Goal: Task Accomplishment & Management: Manage account settings

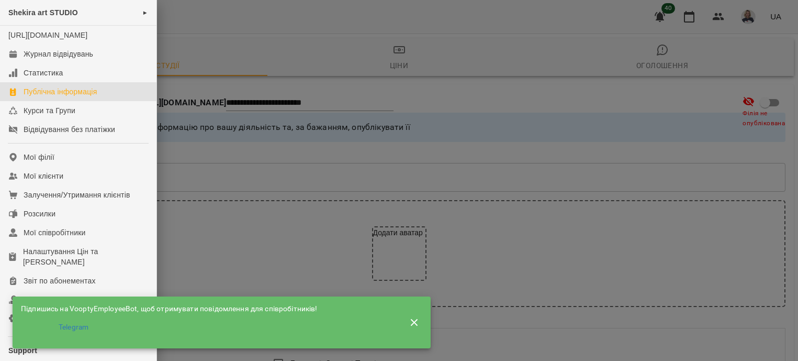
click at [59, 181] on div "Мої клієнти" at bounding box center [44, 176] width 40 height 10
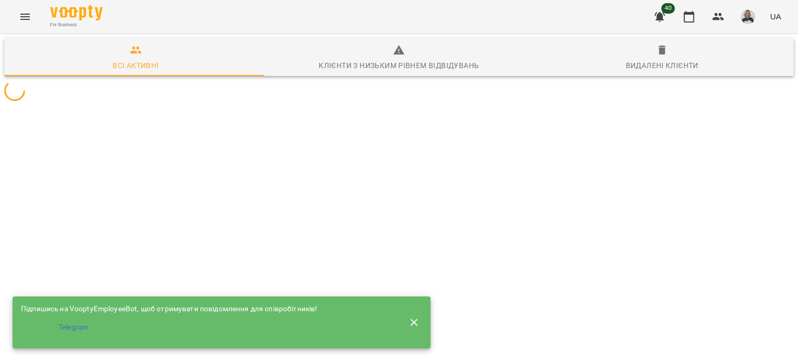
click at [413, 322] on icon "button" at bounding box center [414, 322] width 13 height 13
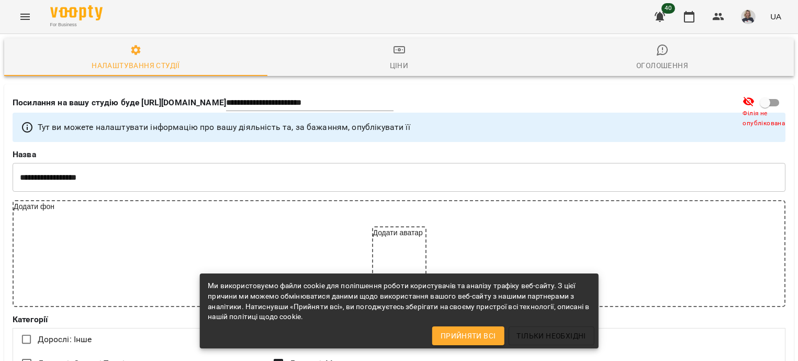
select select "**"
click at [19, 9] on button "Menu" at bounding box center [25, 16] width 25 height 25
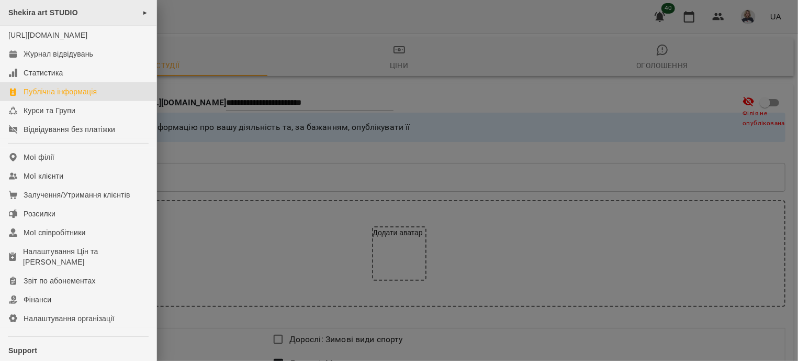
click at [73, 12] on span "Shekira art STUDIO" at bounding box center [43, 12] width 70 height 8
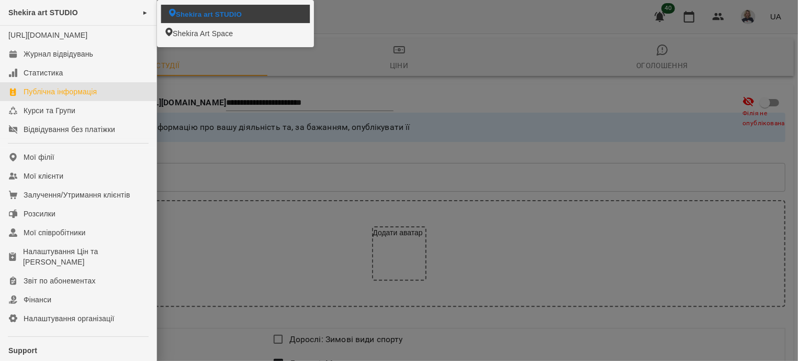
click at [186, 12] on span "Shekira art STUDIO" at bounding box center [209, 14] width 66 height 10
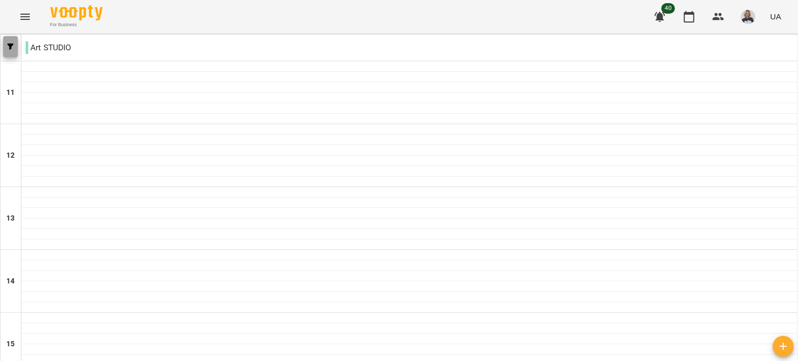
click at [5, 42] on button "button" at bounding box center [10, 46] width 15 height 21
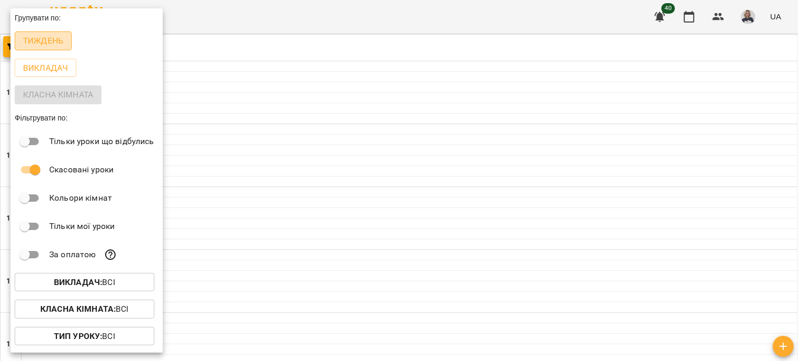
click at [29, 44] on p "Тиждень" at bounding box center [43, 41] width 40 height 13
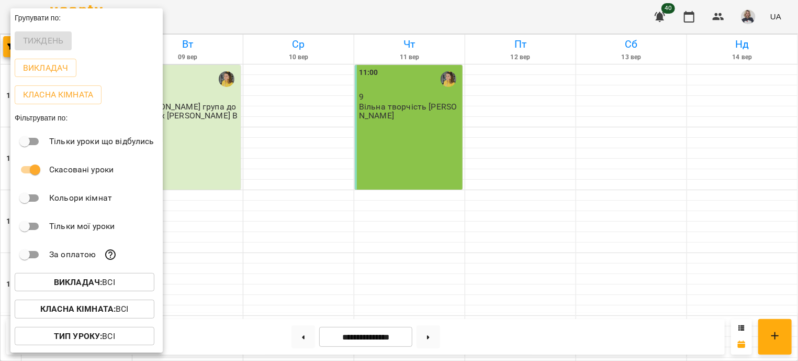
click at [615, 207] on div at bounding box center [399, 180] width 798 height 361
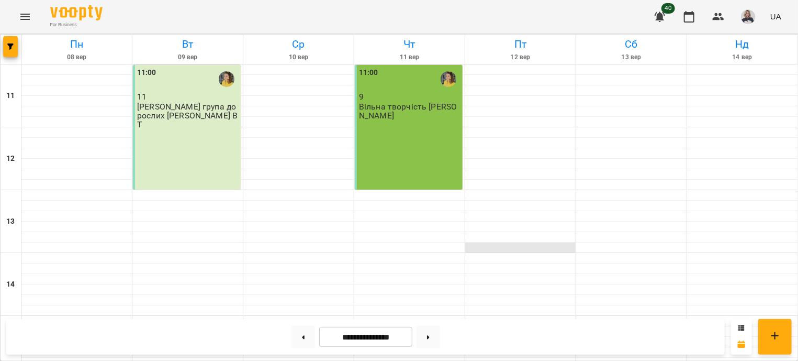
scroll to position [379, 0]
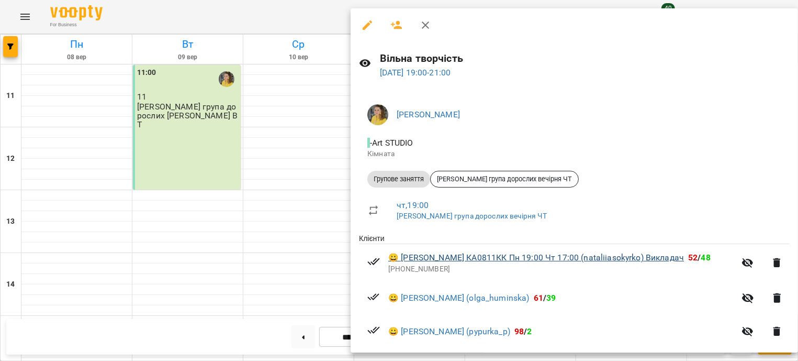
scroll to position [189, 0]
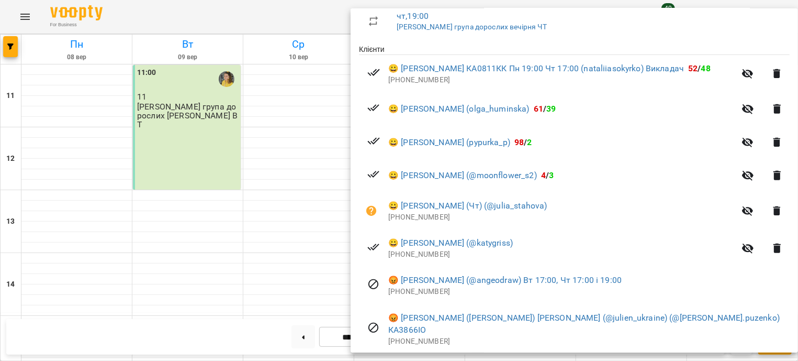
click at [292, 227] on div at bounding box center [399, 180] width 798 height 361
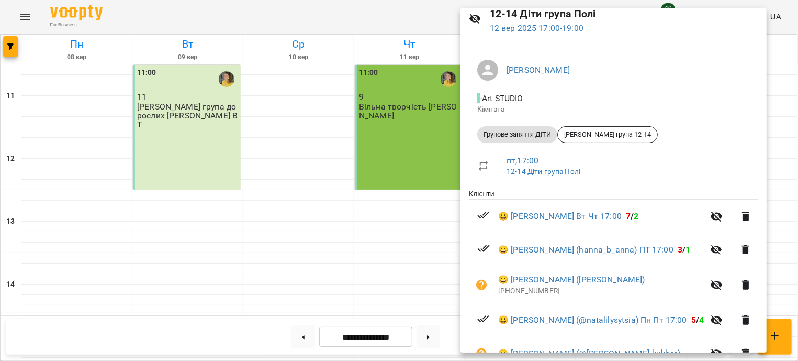
scroll to position [63, 0]
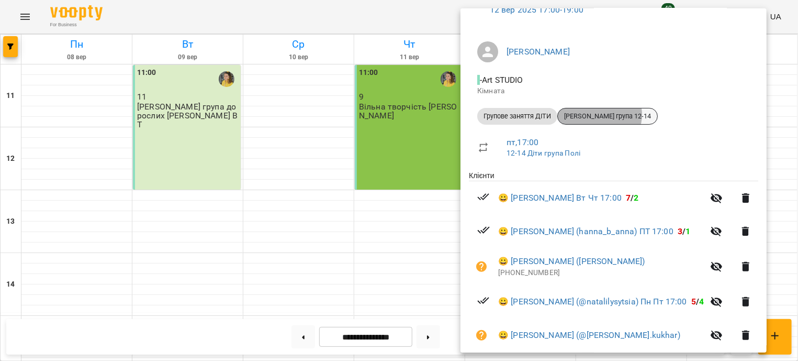
click at [600, 114] on span "Поліна група 12-14" at bounding box center [607, 115] width 99 height 9
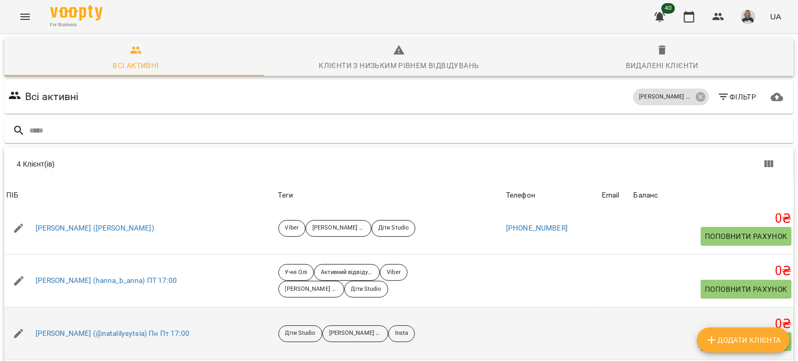
scroll to position [11, 0]
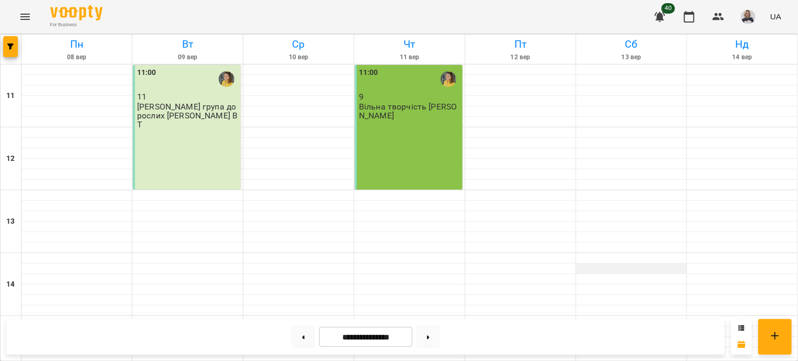
scroll to position [379, 0]
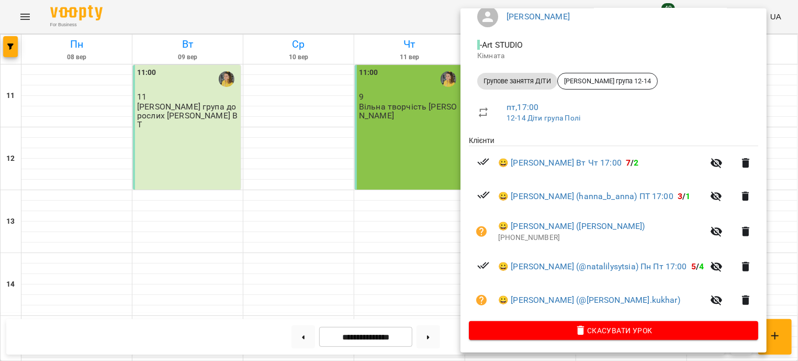
scroll to position [103, 0]
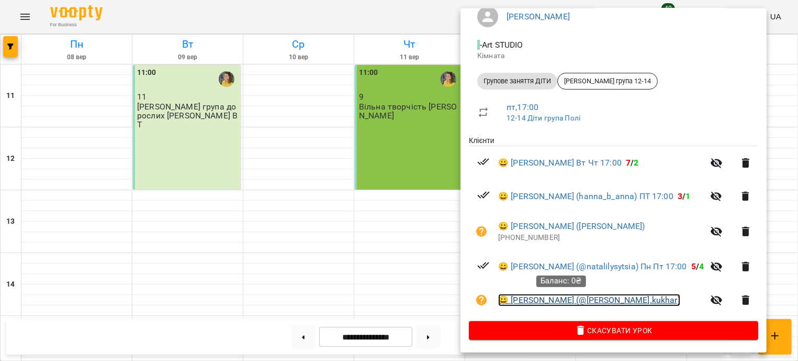
click at [538, 295] on link "😀 Кухар Софія (@natali.kukhar)" at bounding box center [589, 300] width 182 height 13
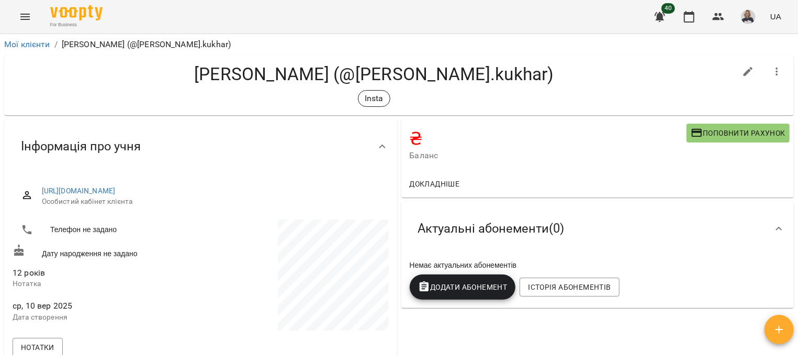
click at [21, 27] on button "Menu" at bounding box center [25, 16] width 25 height 25
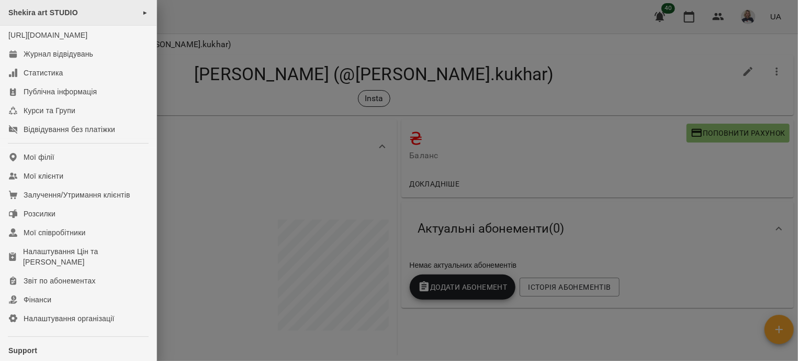
click at [102, 13] on div "Shekira art STUDIO ►" at bounding box center [78, 13] width 157 height 26
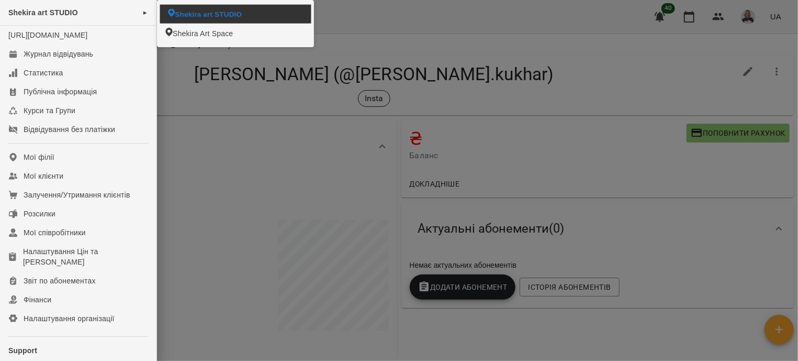
click at [186, 16] on span "Shekira art STUDIO" at bounding box center [208, 14] width 67 height 10
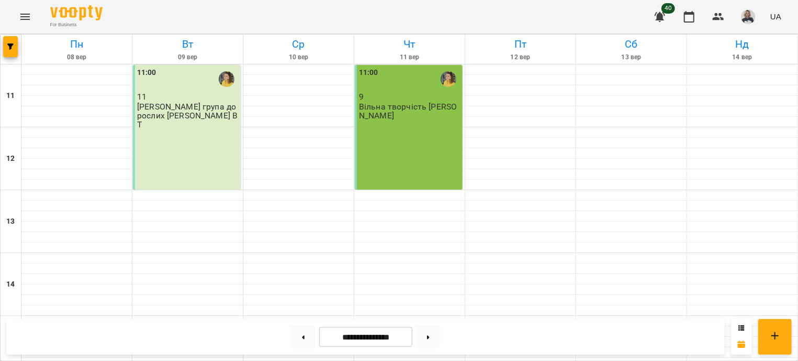
click at [21, 8] on button "Menu" at bounding box center [25, 16] width 25 height 25
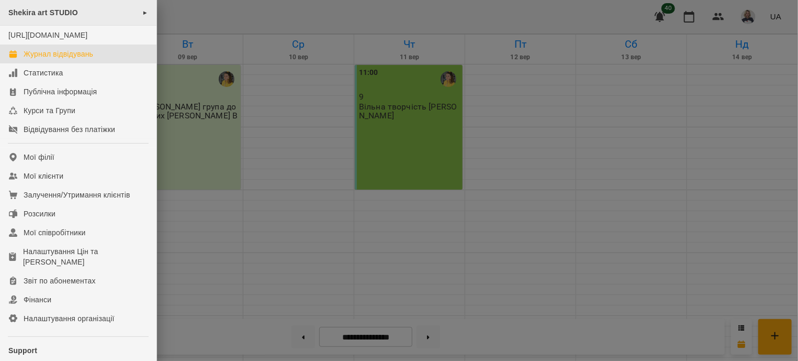
click at [72, 4] on div "Shekira art STUDIO ►" at bounding box center [78, 13] width 157 height 26
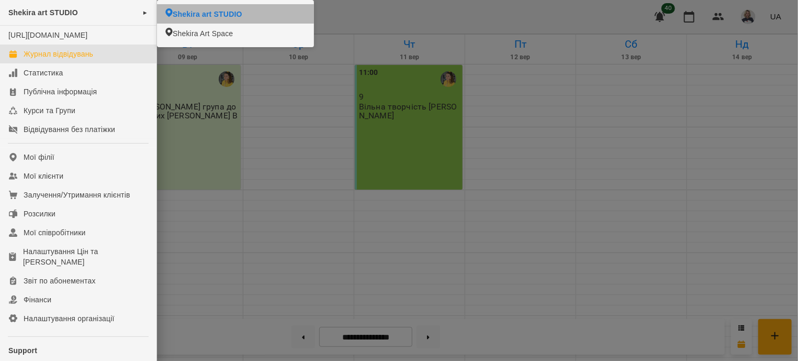
click at [178, 16] on span "Shekira art STUDIO" at bounding box center [208, 14] width 70 height 10
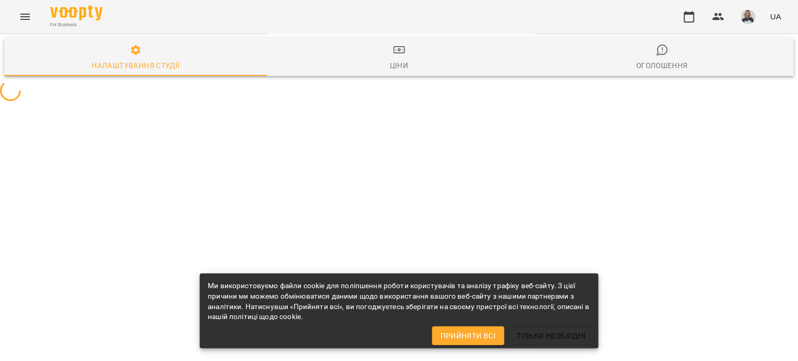
select select "**"
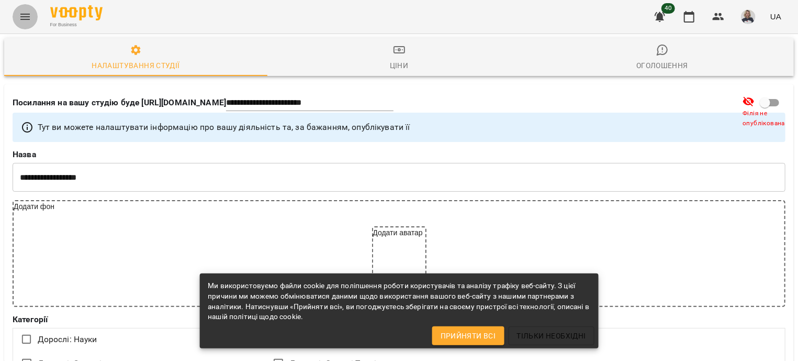
click at [25, 18] on icon "Menu" at bounding box center [25, 16] width 13 height 13
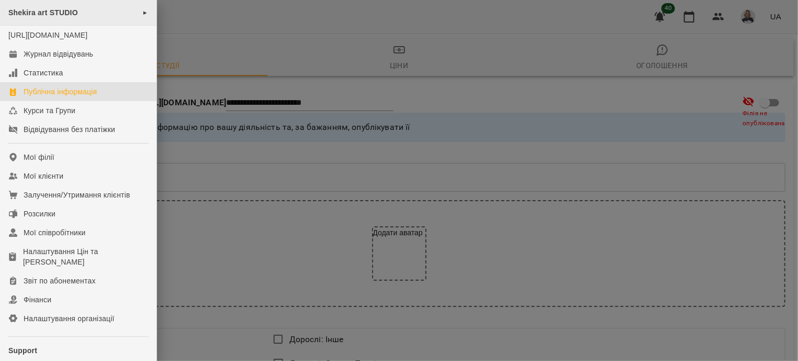
click at [139, 12] on div "Shekira art STUDIO ►" at bounding box center [78, 13] width 157 height 26
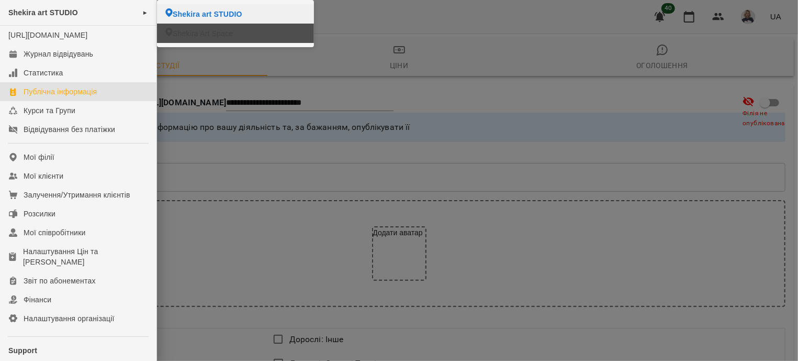
click at [219, 31] on span "Shekira Art Space" at bounding box center [203, 33] width 60 height 10
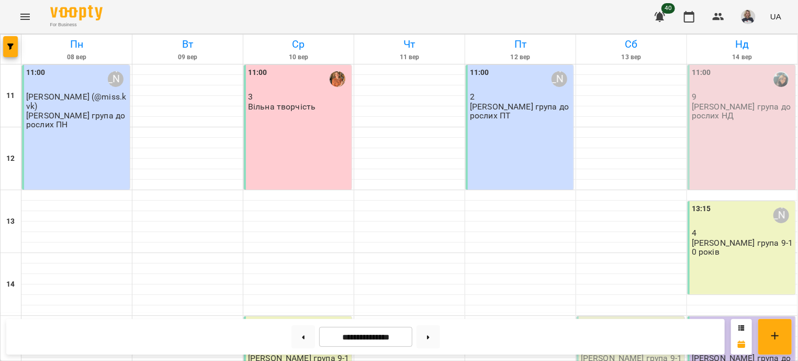
click at [535, 152] on div "11:00 Віолетта 2 Віолетта група дорослих ПТ" at bounding box center [520, 127] width 108 height 125
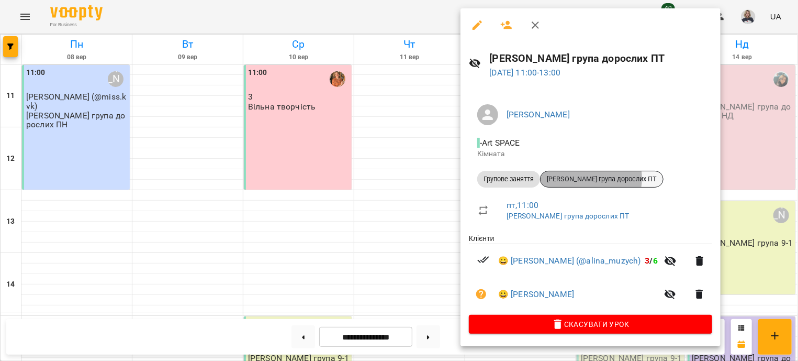
click at [586, 178] on span "Віолетта група дорослих ПТ" at bounding box center [602, 178] width 122 height 9
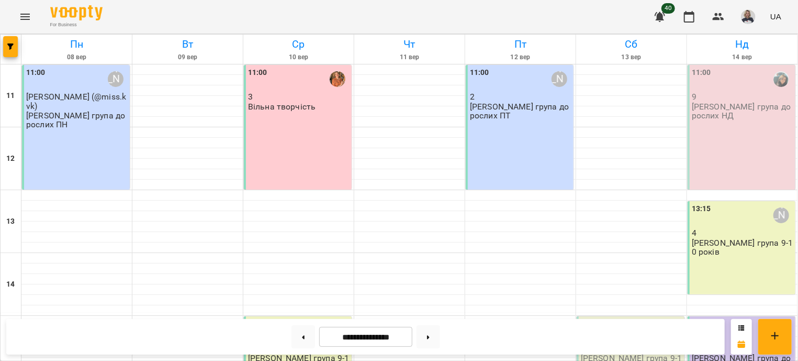
click at [553, 166] on div "11:00 Віолетта 2 Віолетта група дорослих ПТ" at bounding box center [520, 127] width 108 height 125
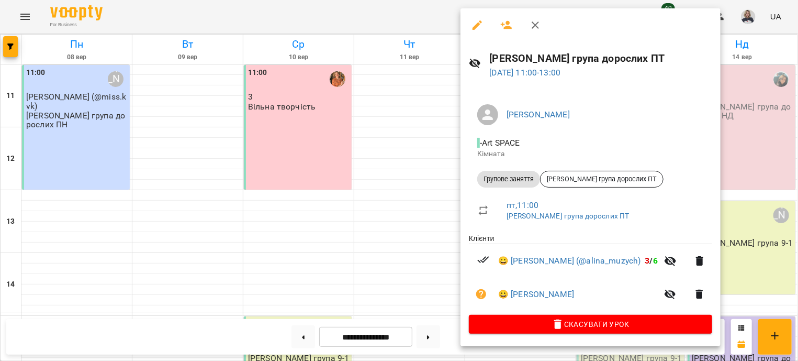
click at [340, 215] on div at bounding box center [399, 180] width 798 height 361
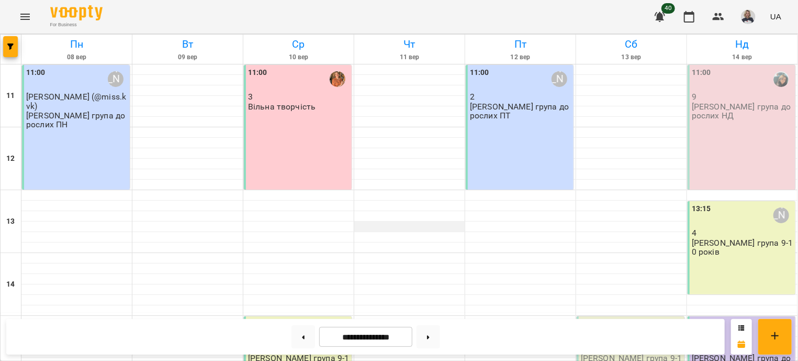
scroll to position [252, 0]
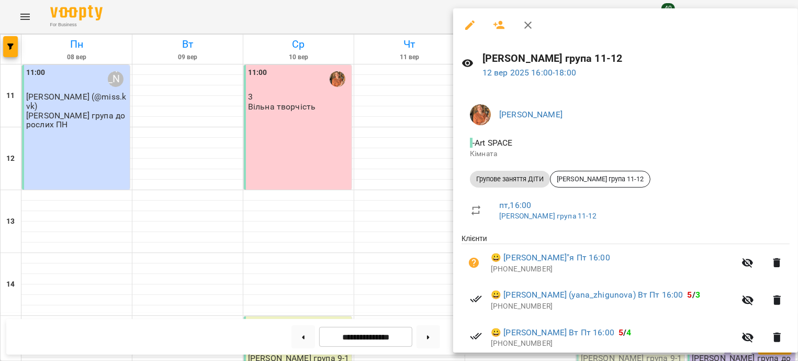
scroll to position [63, 0]
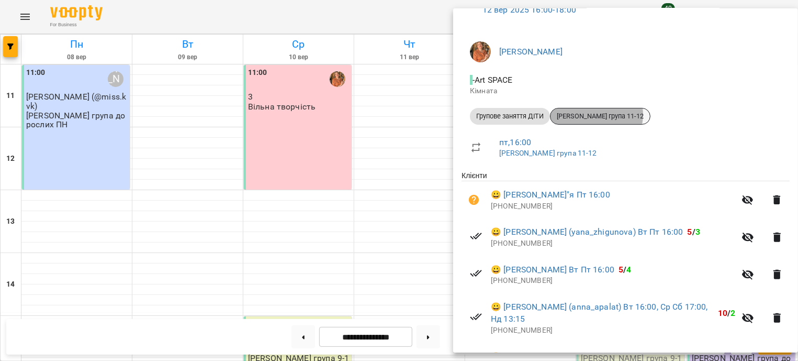
click at [597, 114] on span "Віта група 11-12" at bounding box center [600, 115] width 99 height 9
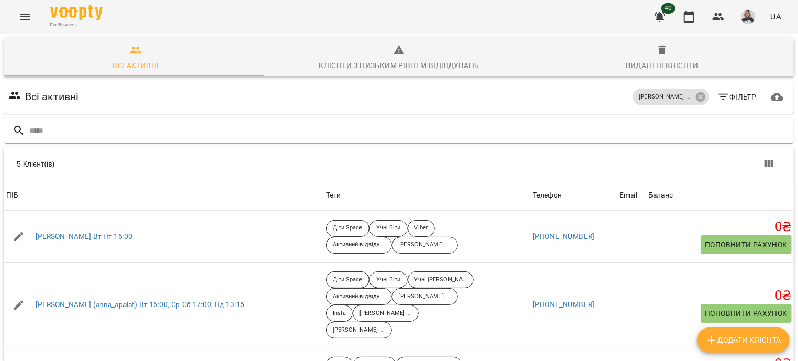
scroll to position [62, 0]
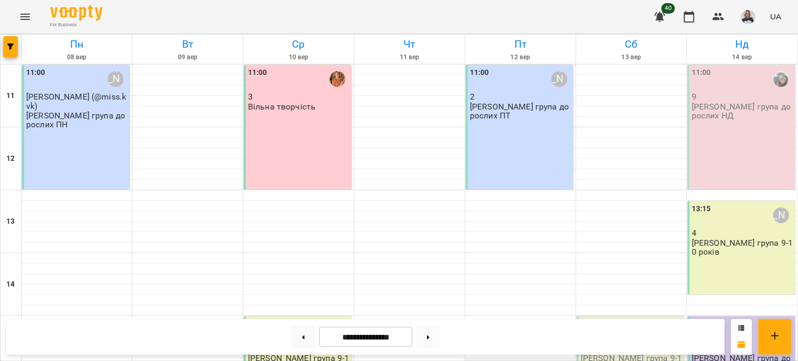
scroll to position [252, 0]
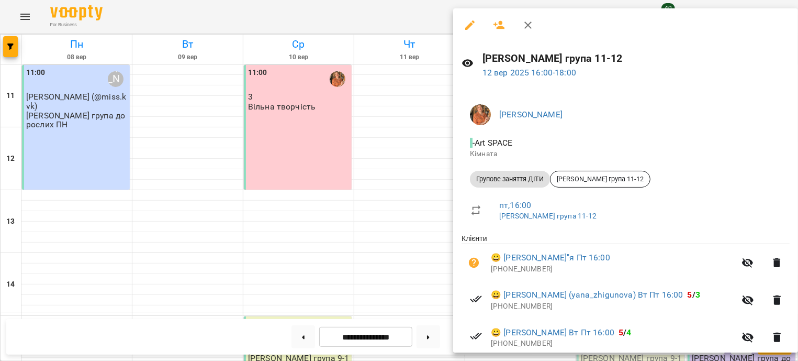
scroll to position [164, 0]
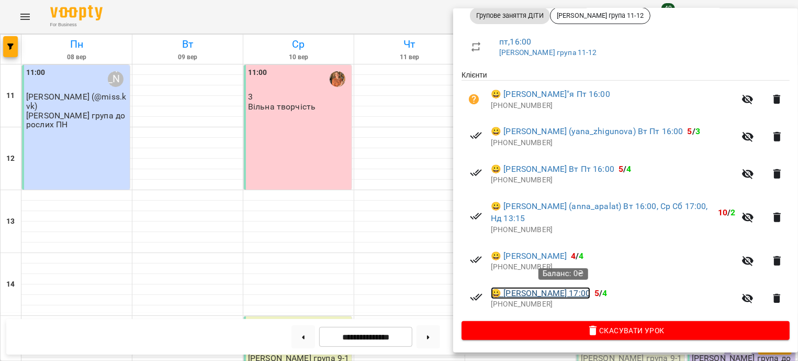
click at [559, 296] on link "😀 Поліщук Олександра Пн Чт 17:00" at bounding box center [540, 293] width 99 height 13
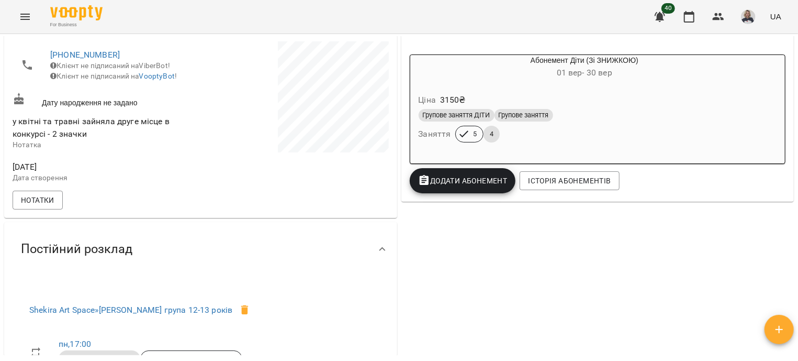
scroll to position [189, 0]
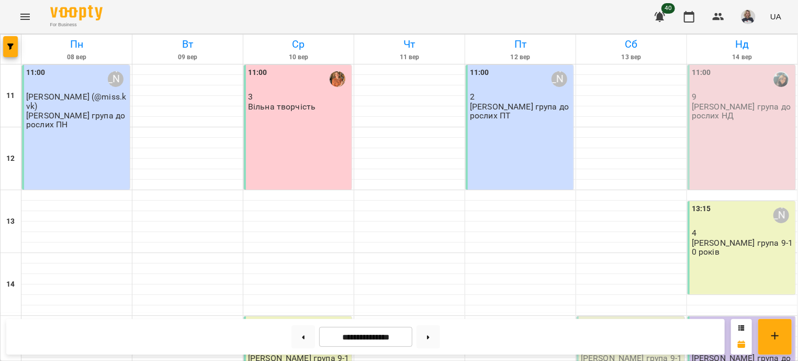
scroll to position [316, 0]
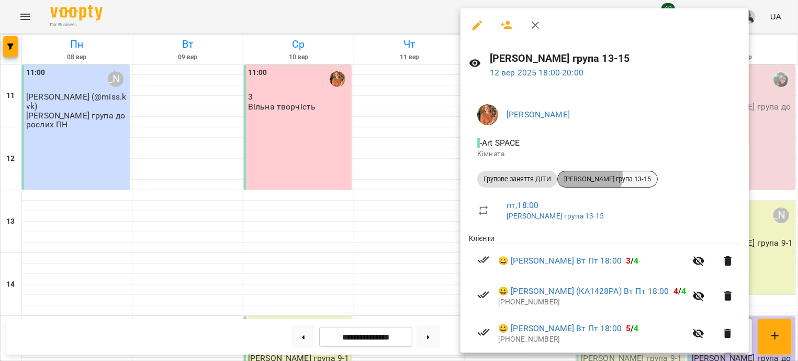
click at [586, 175] on span "[PERSON_NAME] група 13-15" at bounding box center [607, 178] width 99 height 9
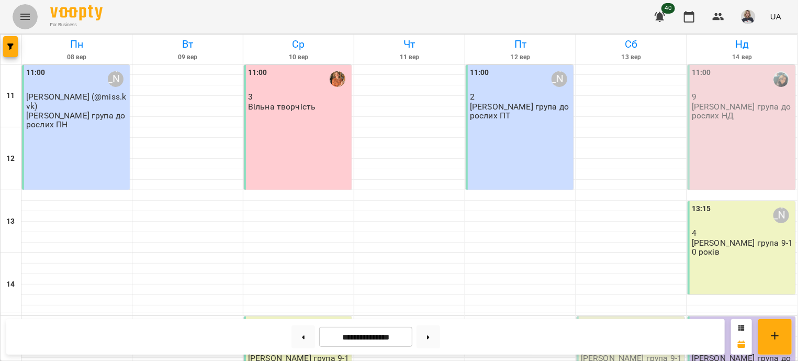
click at [19, 18] on button "Menu" at bounding box center [25, 16] width 25 height 25
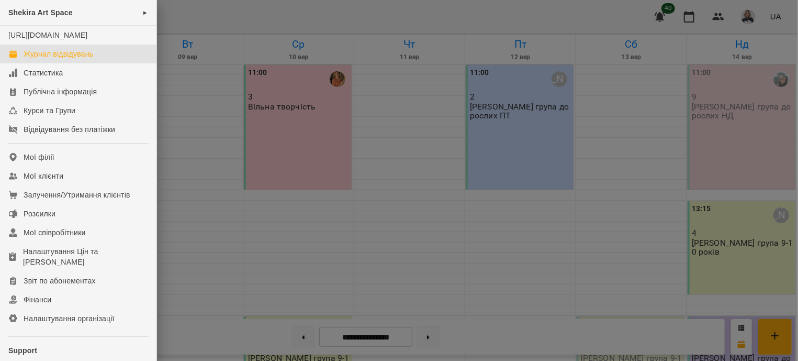
click at [104, 12] on div "Shekira Art Space ►" at bounding box center [78, 13] width 157 height 26
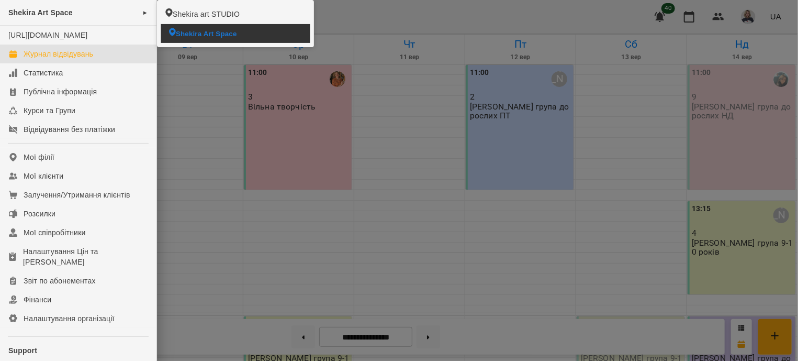
click at [170, 35] on icon at bounding box center [172, 32] width 7 height 8
